Goal: Find specific page/section: Find specific page/section

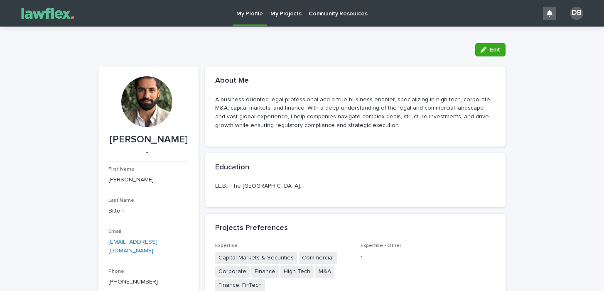
click at [287, 11] on p "My Projects" at bounding box center [286, 8] width 31 height 17
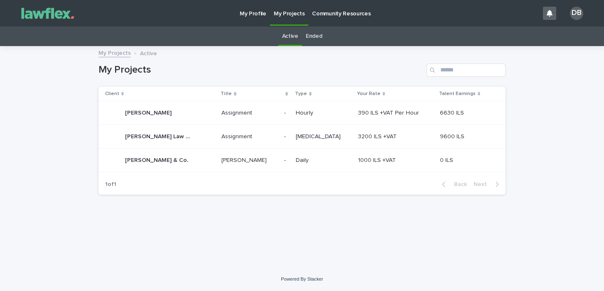
click at [289, 135] on p at bounding box center [286, 136] width 5 height 7
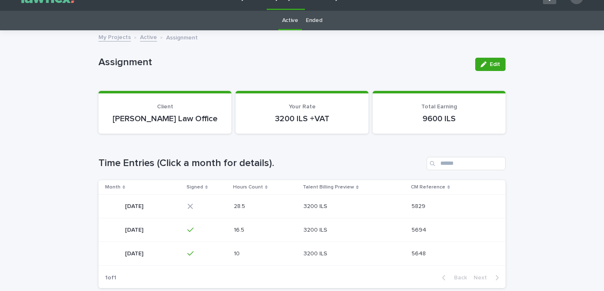
scroll to position [21, 0]
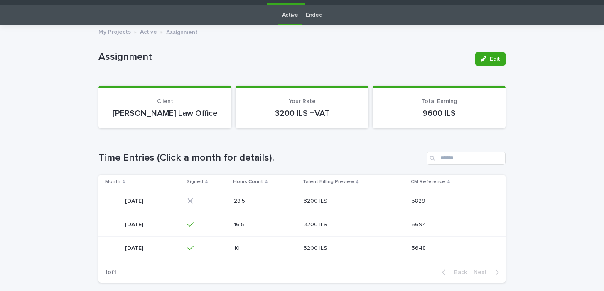
click at [298, 200] on div "28.5 28.5" at bounding box center [266, 201] width 64 height 14
